Goal: Information Seeking & Learning: Learn about a topic

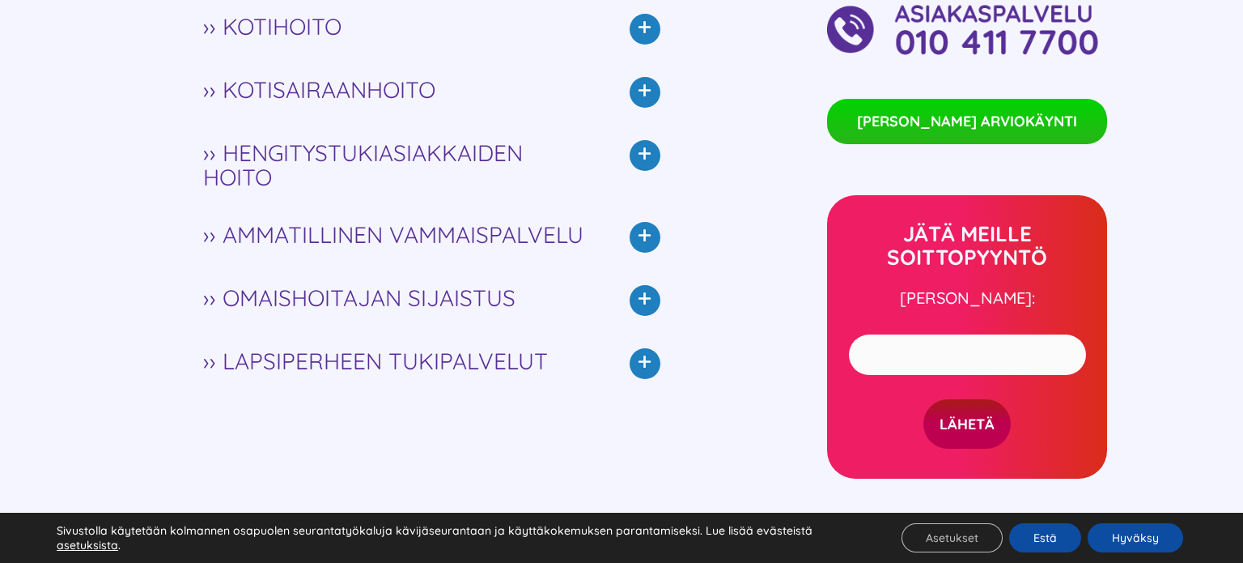
scroll to position [3391, 0]
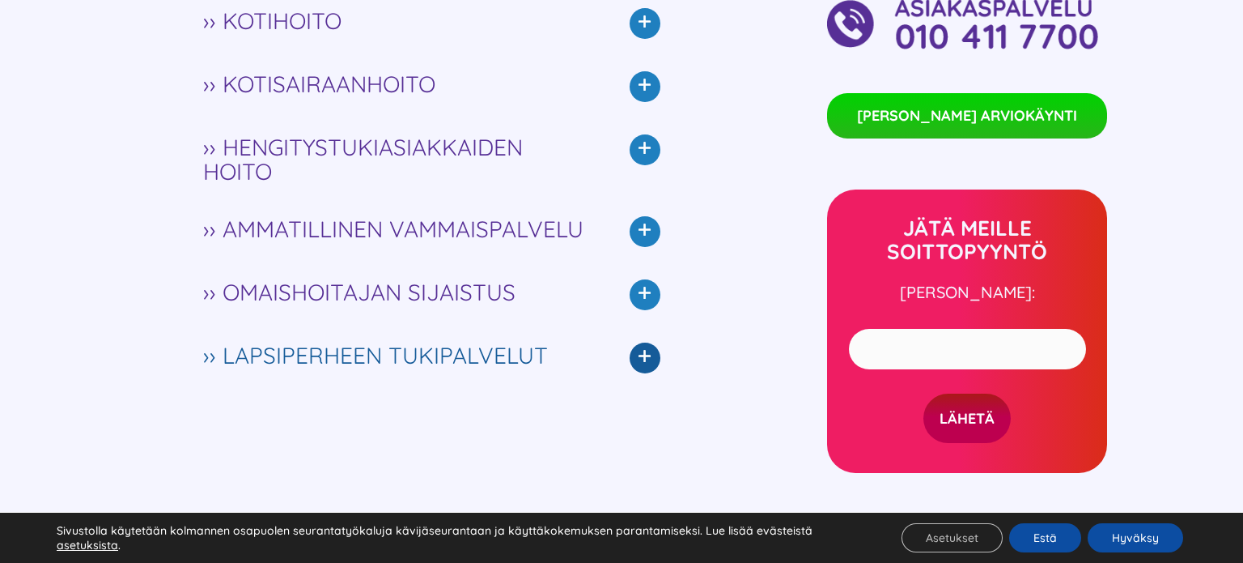
click at [637, 342] on icon at bounding box center [645, 357] width 31 height 31
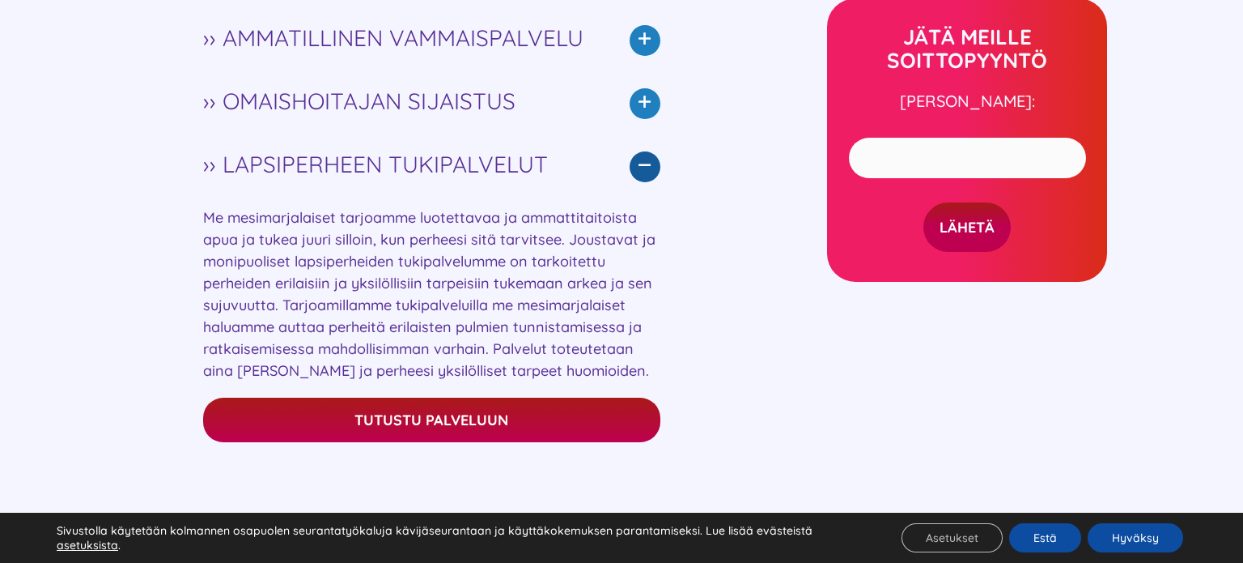
scroll to position [3585, 0]
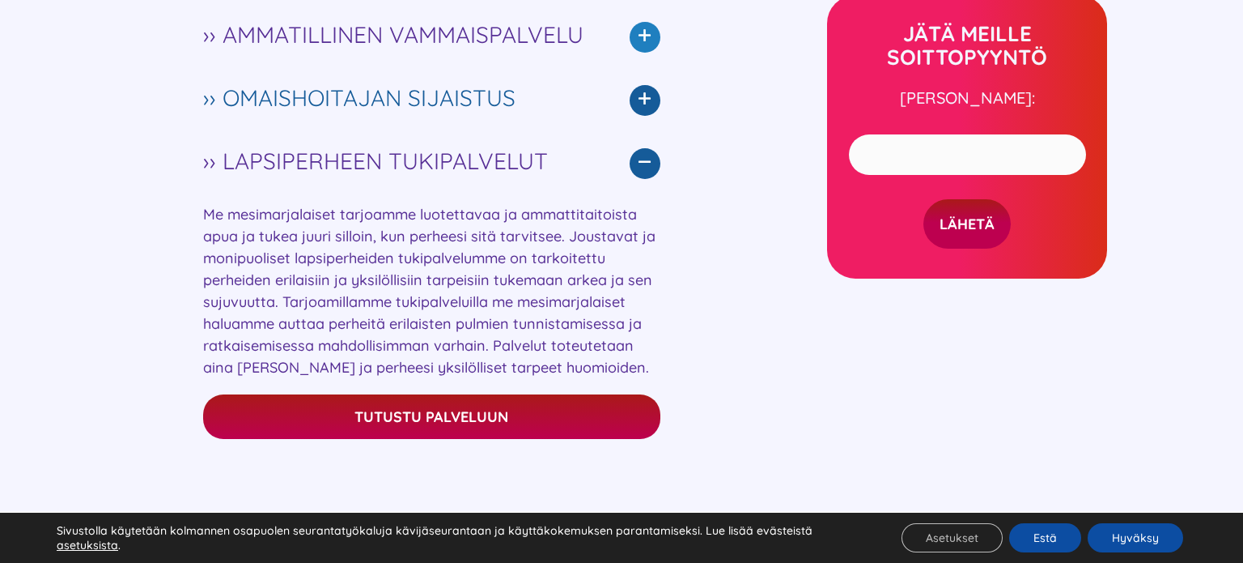
click at [638, 85] on icon at bounding box center [645, 100] width 31 height 31
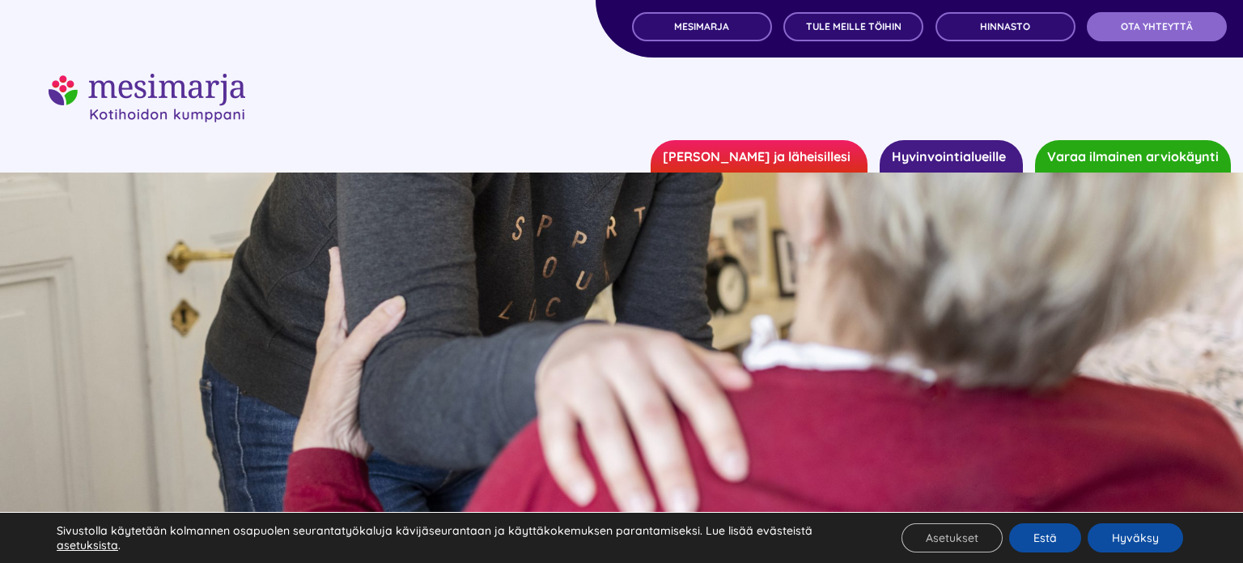
scroll to position [0, 0]
click at [719, 32] on span "MESIMARJA" at bounding box center [701, 26] width 55 height 11
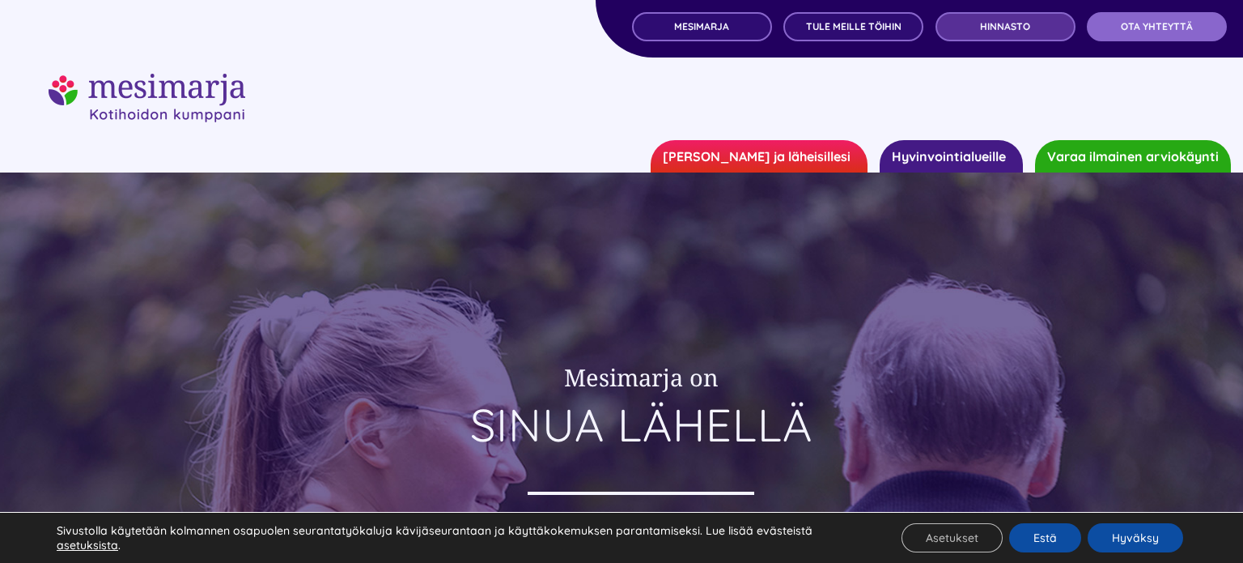
click at [963, 31] on link "Hinnasto" at bounding box center [1006, 26] width 140 height 29
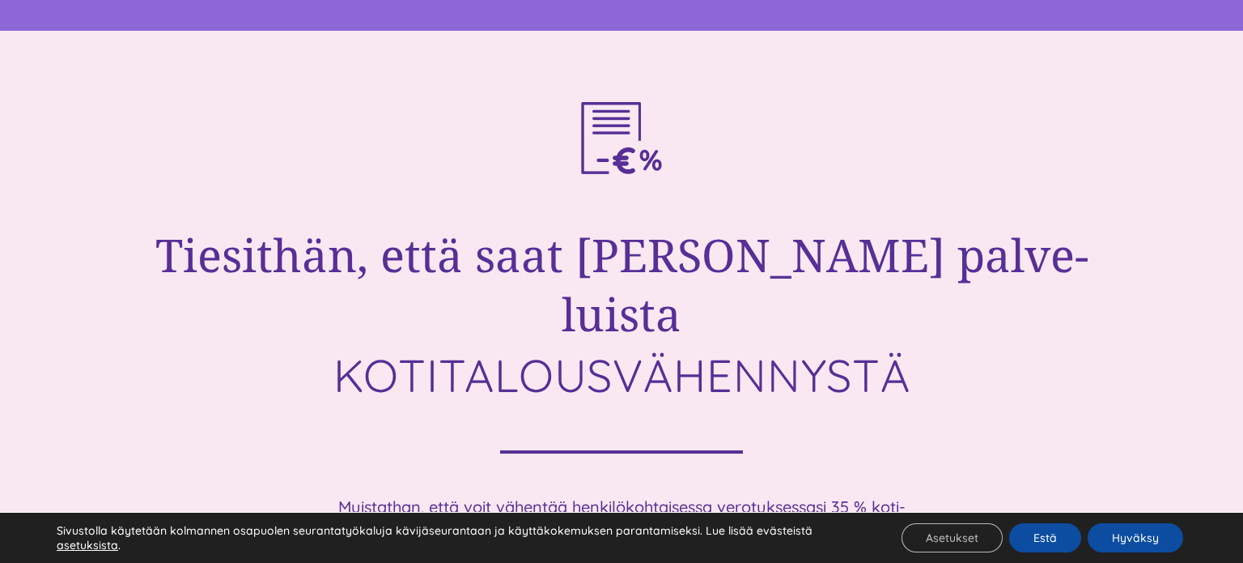
scroll to position [4889, 0]
